Goal: Task Accomplishment & Management: Manage account settings

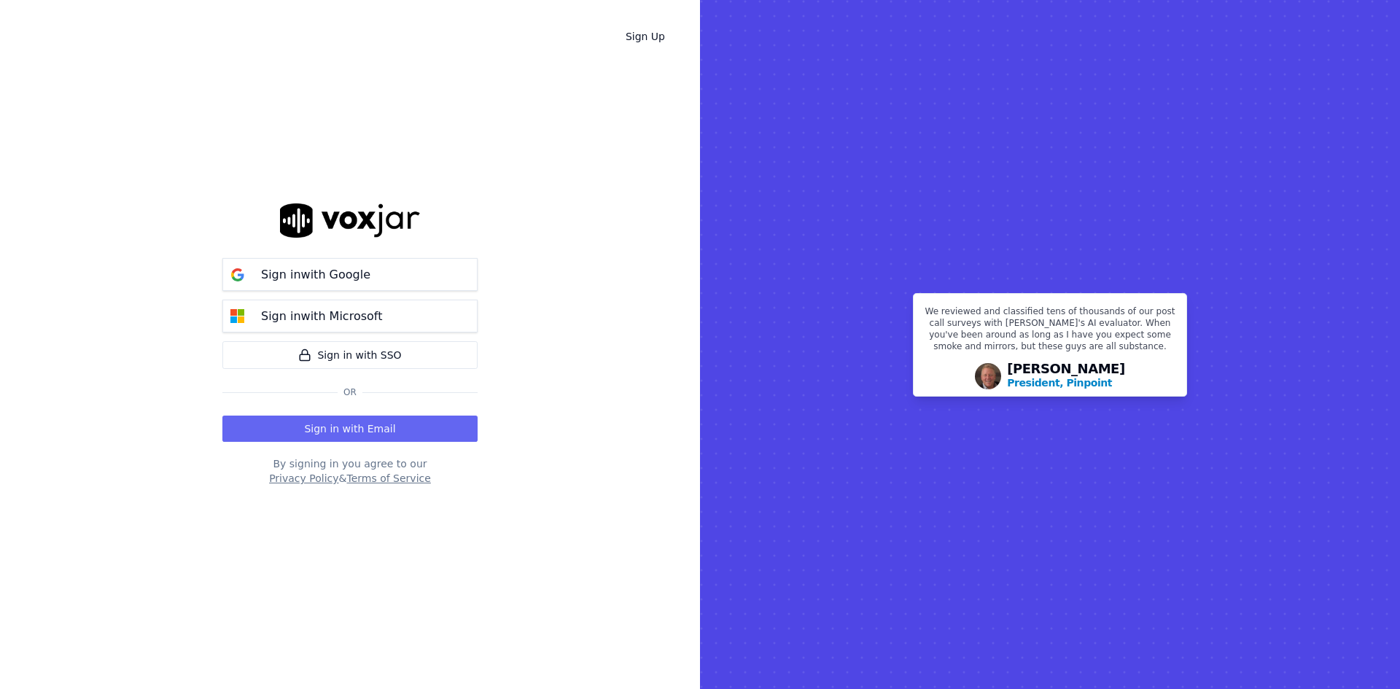
click at [147, 386] on div "Sign Up Sign in with Google Sign in with Microsoft Sign in with SSO Or Sign in …" at bounding box center [350, 344] width 700 height 689
click at [299, 420] on button "Sign in with Email" at bounding box center [349, 428] width 255 height 26
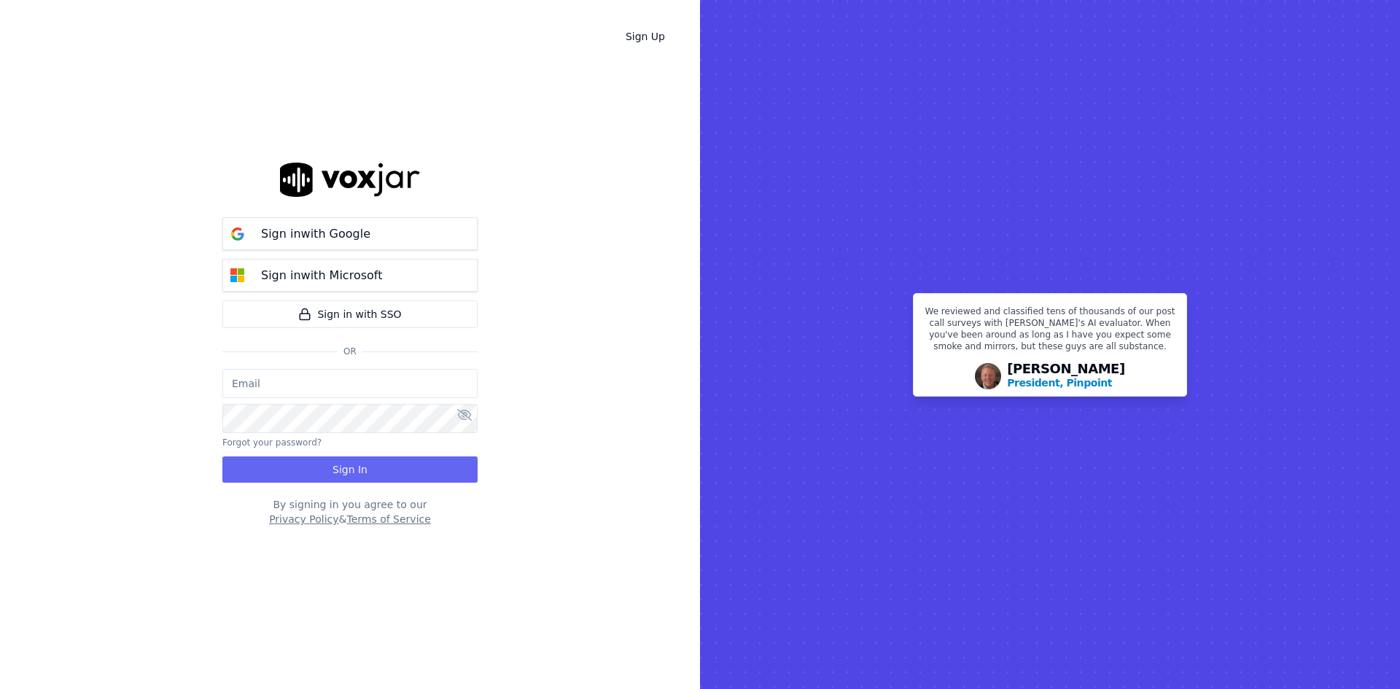
type input "[PERSON_NAME][EMAIL_ADDRESS][DOMAIN_NAME]"
click at [330, 460] on button "Sign In" at bounding box center [349, 469] width 255 height 26
